Goal: Transaction & Acquisition: Purchase product/service

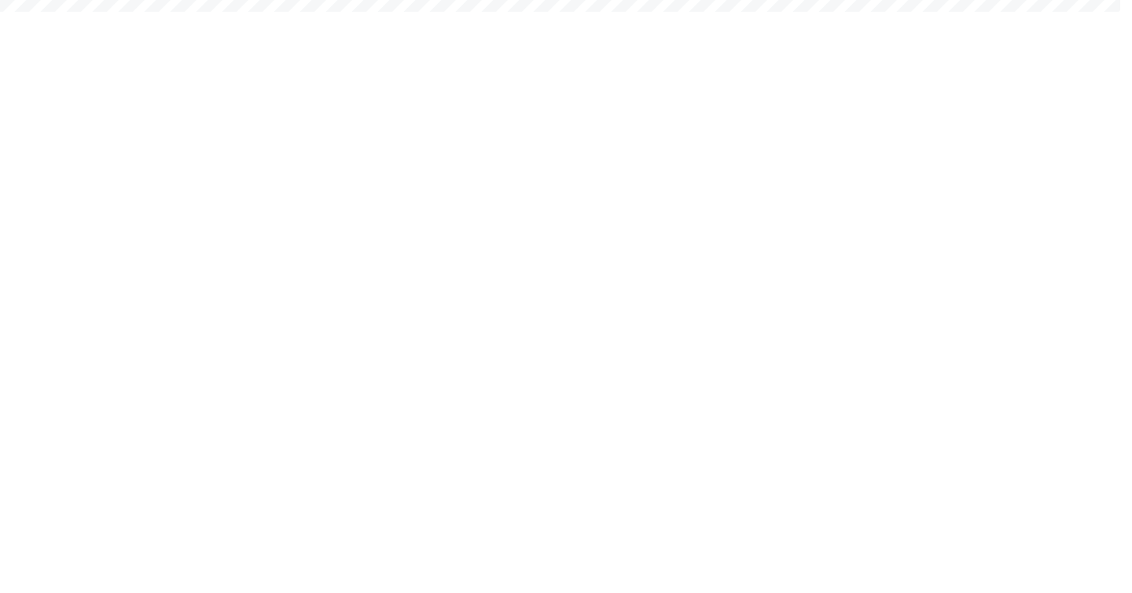
scroll to position [63, 0]
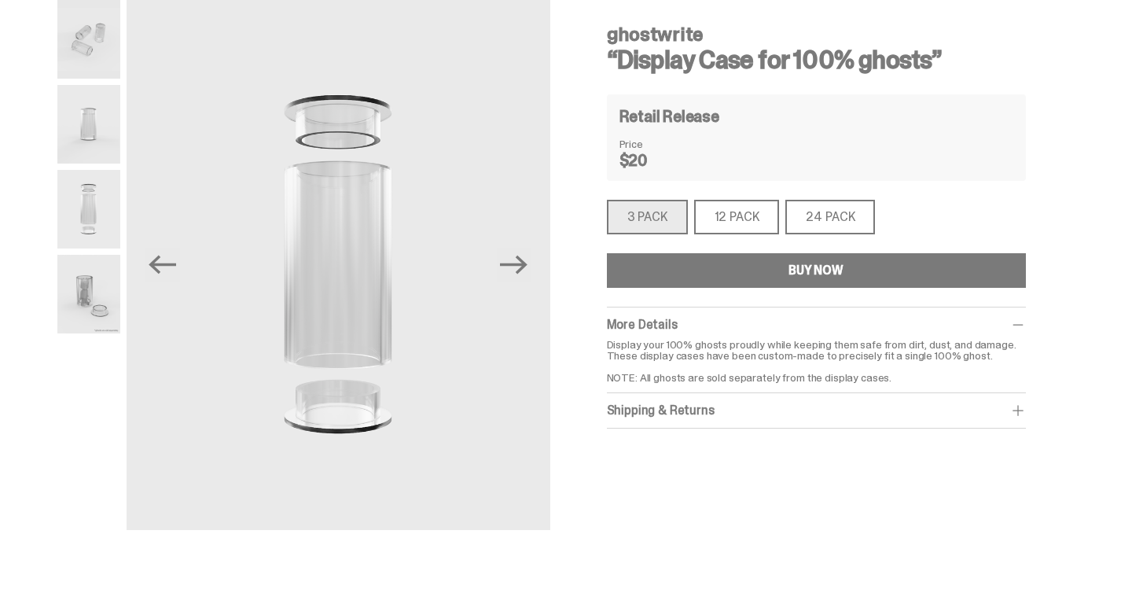
click at [737, 267] on button "BUY NOW" at bounding box center [816, 270] width 419 height 35
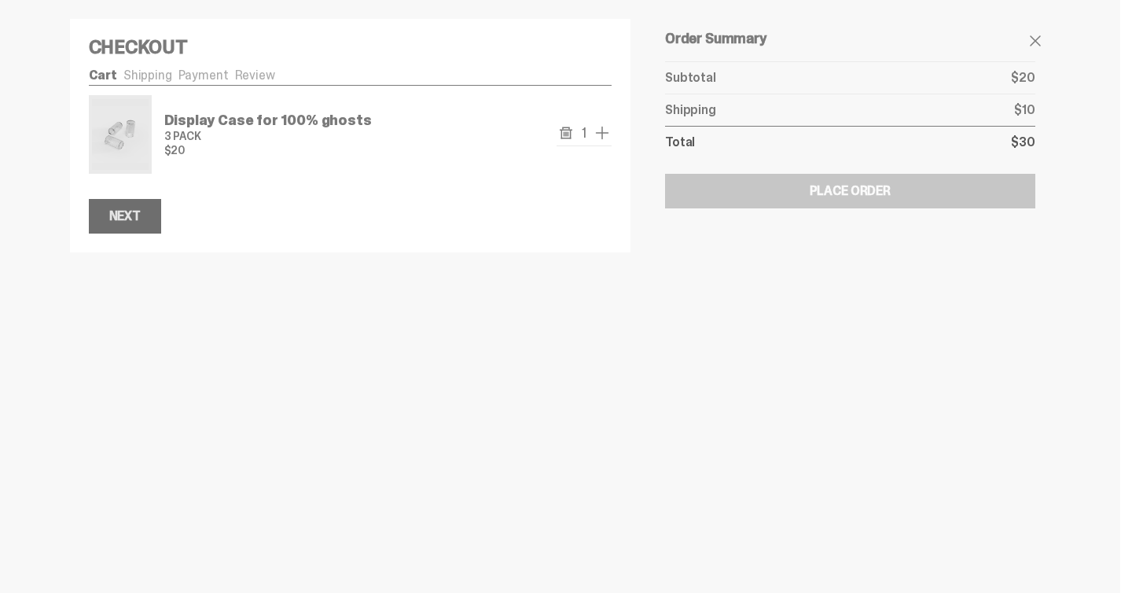
click at [137, 216] on div "Next" at bounding box center [124, 216] width 31 height 13
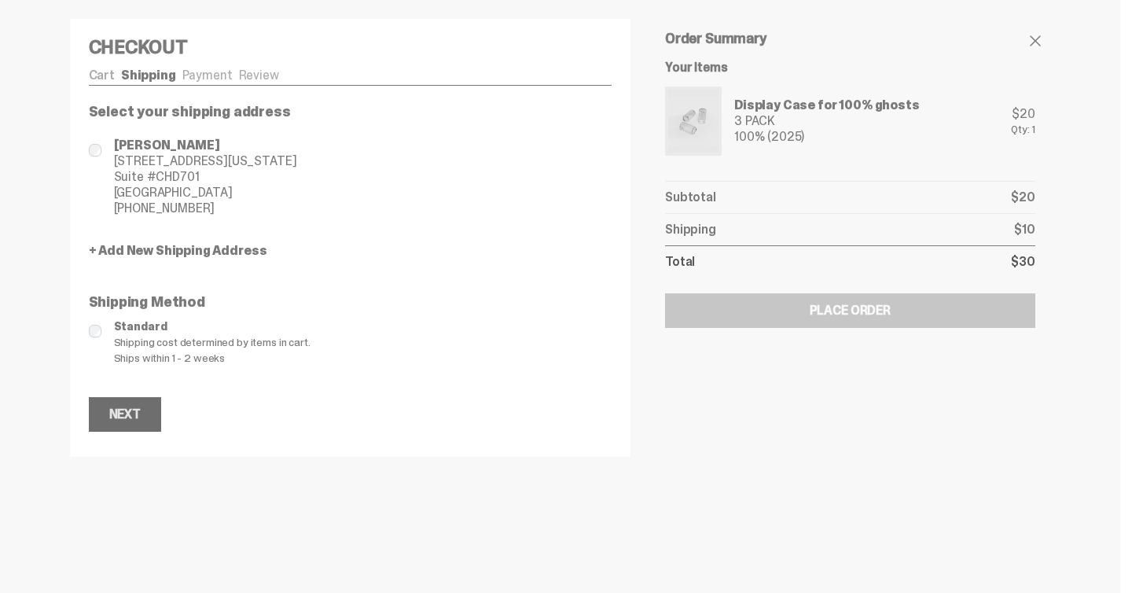
click at [132, 410] on div "Next" at bounding box center [124, 414] width 31 height 13
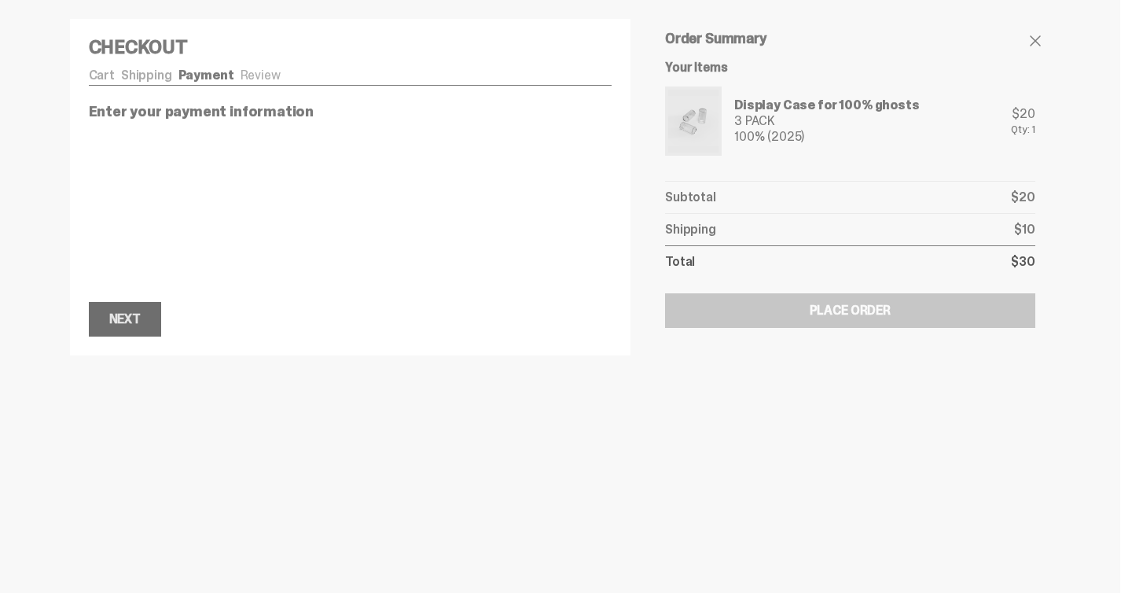
click at [134, 317] on div "Next" at bounding box center [124, 319] width 31 height 13
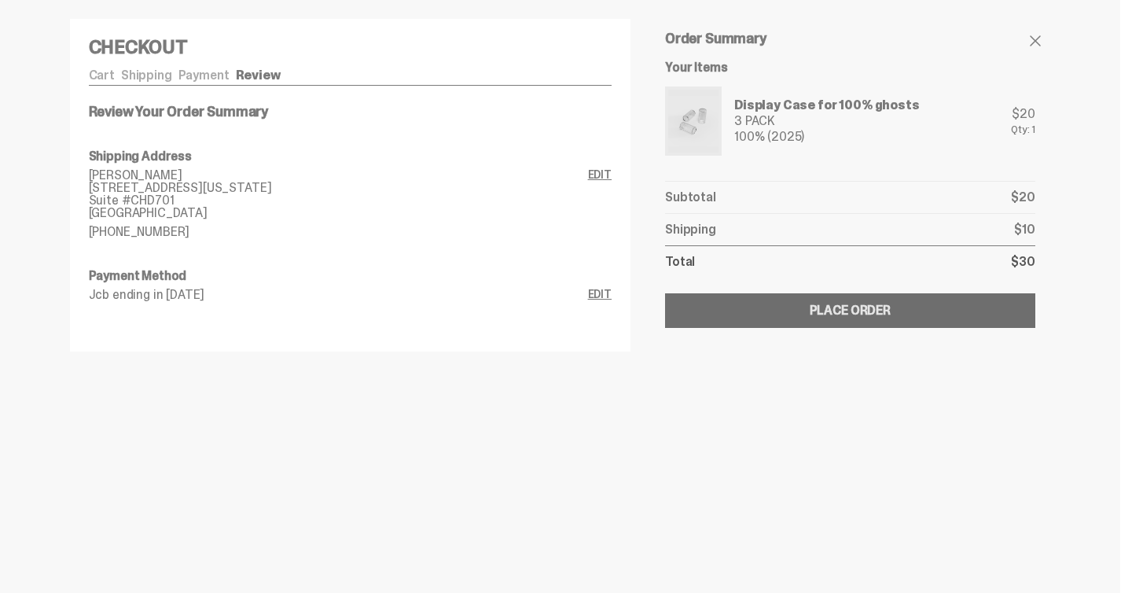
click at [891, 310] on div "Place Order" at bounding box center [850, 310] width 81 height 13
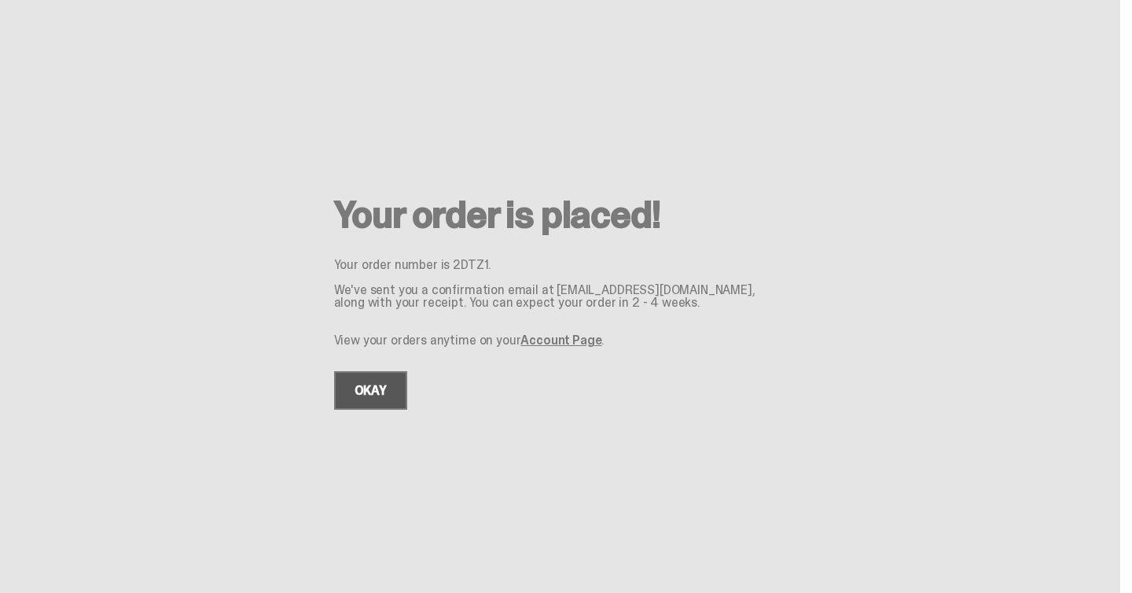
click at [373, 389] on link "OKAY" at bounding box center [370, 390] width 73 height 39
